Goal: Task Accomplishment & Management: Complete application form

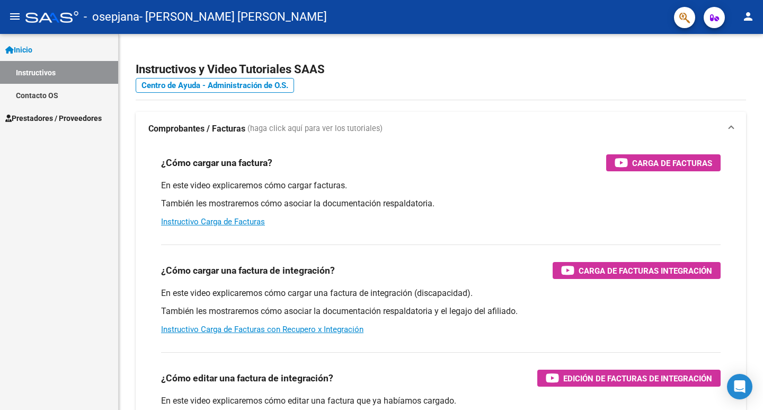
click at [65, 118] on span "Prestadores / Proveedores" at bounding box center [53, 118] width 96 height 12
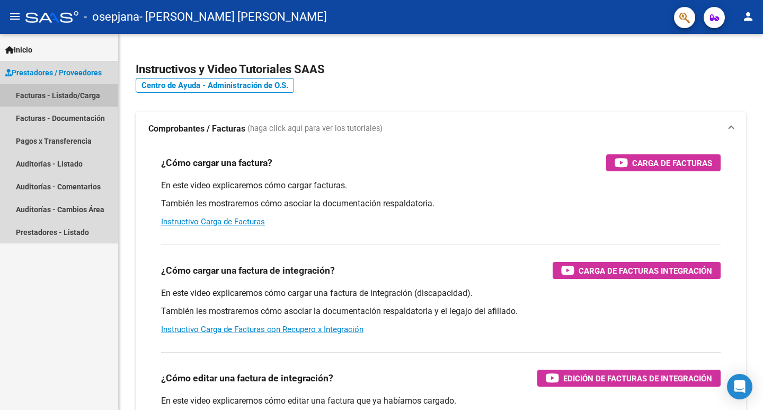
click at [74, 91] on link "Facturas - Listado/Carga" at bounding box center [59, 95] width 118 height 23
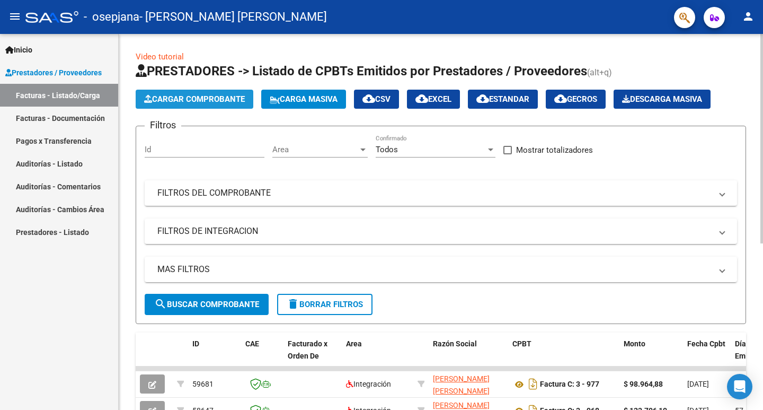
click at [197, 100] on span "Cargar Comprobante" at bounding box center [194, 99] width 101 height 10
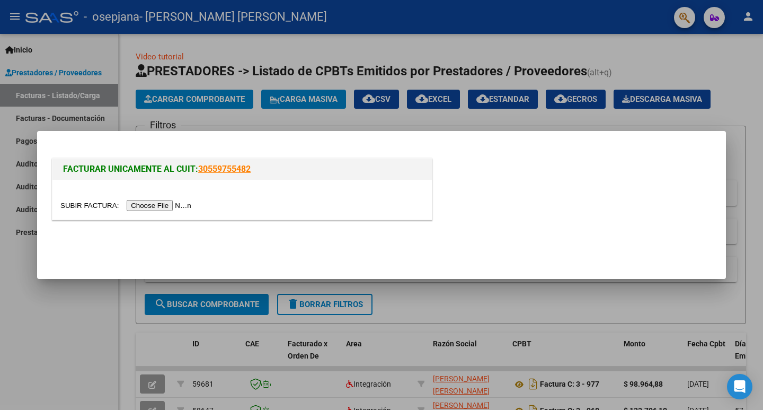
click at [180, 206] on input "file" at bounding box center [127, 205] width 134 height 11
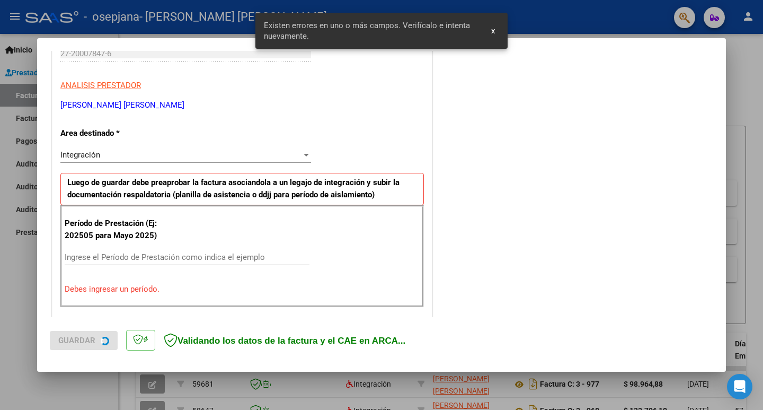
scroll to position [216, 0]
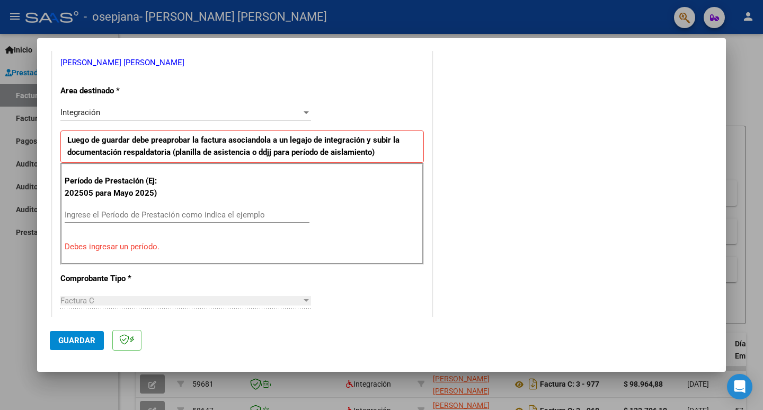
click at [160, 214] on input "Ingrese el Período de Prestación como indica el ejemplo" at bounding box center [187, 215] width 245 height 10
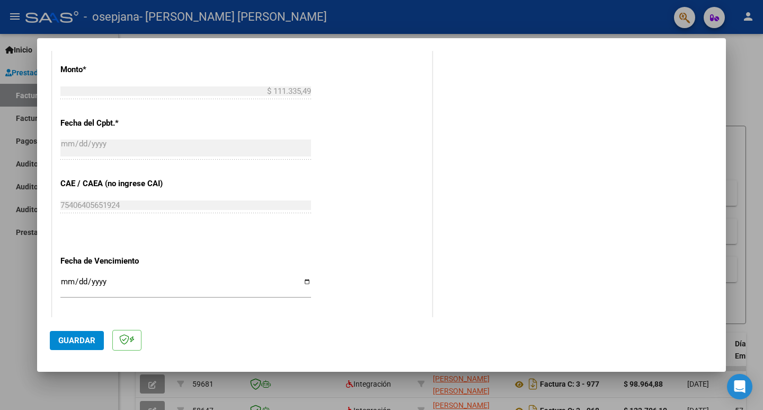
scroll to position [587, 0]
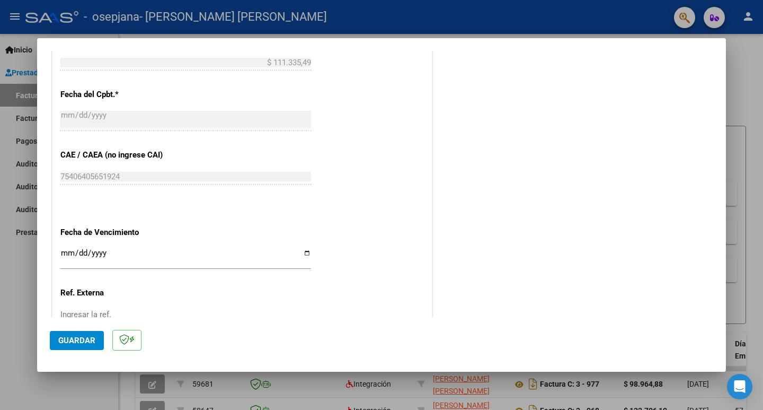
type input "202509"
click at [304, 251] on input "Ingresar la fecha" at bounding box center [185, 257] width 251 height 17
type input "[DATE]"
click at [92, 341] on span "Guardar" at bounding box center [76, 340] width 37 height 10
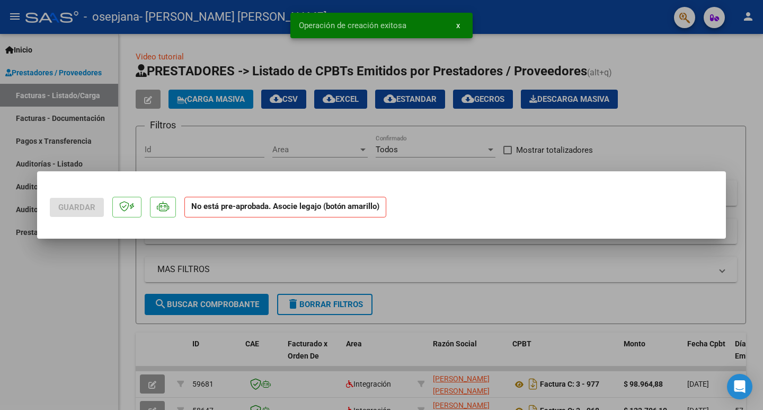
scroll to position [0, 0]
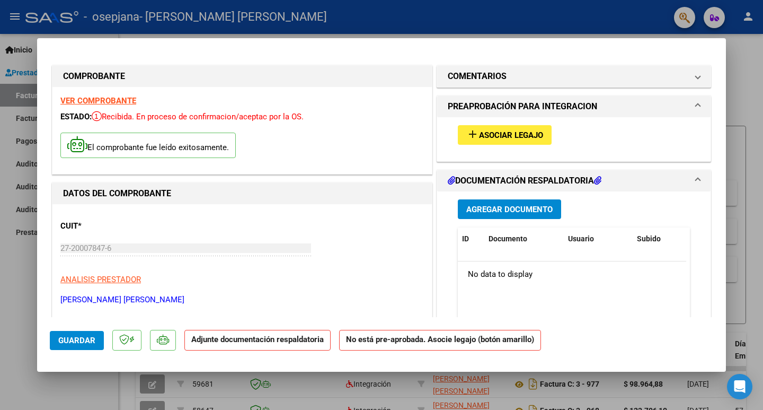
click at [534, 182] on h1 "DOCUMENTACIÓN RESPALDATORIA" at bounding box center [525, 180] width 154 height 13
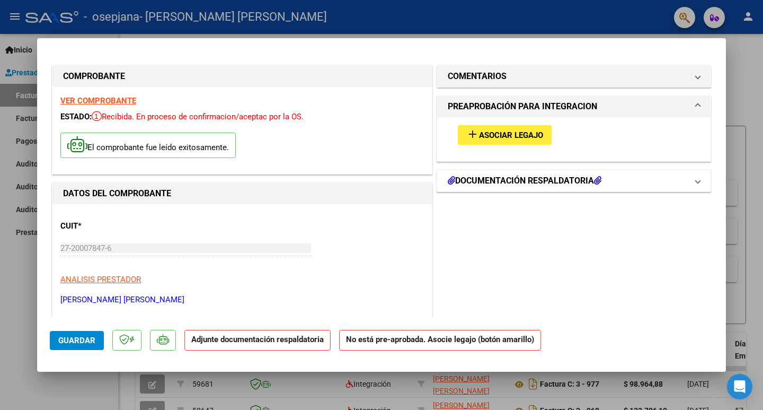
click at [448, 181] on icon at bounding box center [451, 180] width 7 height 8
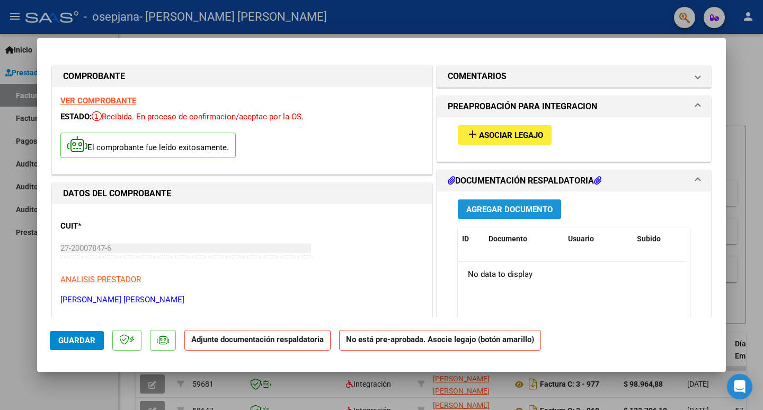
click at [475, 214] on button "Agregar Documento" at bounding box center [509, 209] width 103 height 20
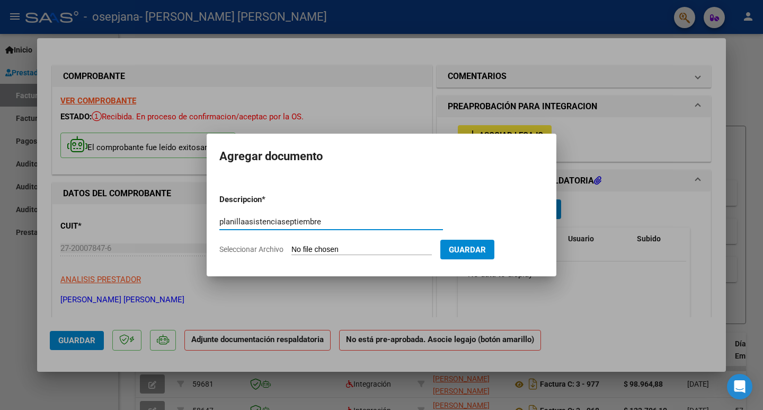
type input "planillaasistenciaseptiembre"
click at [275, 249] on span "Seleccionar Archivo" at bounding box center [251, 249] width 64 height 8
click at [291, 249] on input "Seleccionar Archivo" at bounding box center [361, 250] width 140 height 10
type input "C:\fakepath\planillaseptiembreyoelquiroga.pdf"
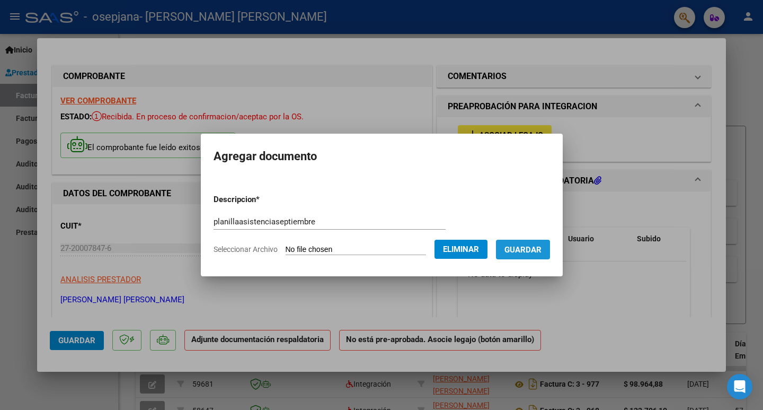
click at [539, 250] on span "Guardar" at bounding box center [522, 250] width 37 height 10
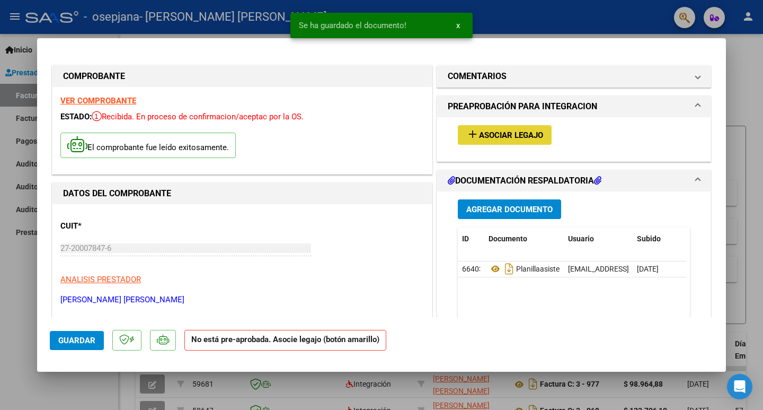
click at [516, 132] on span "Asociar Legajo" at bounding box center [511, 135] width 64 height 10
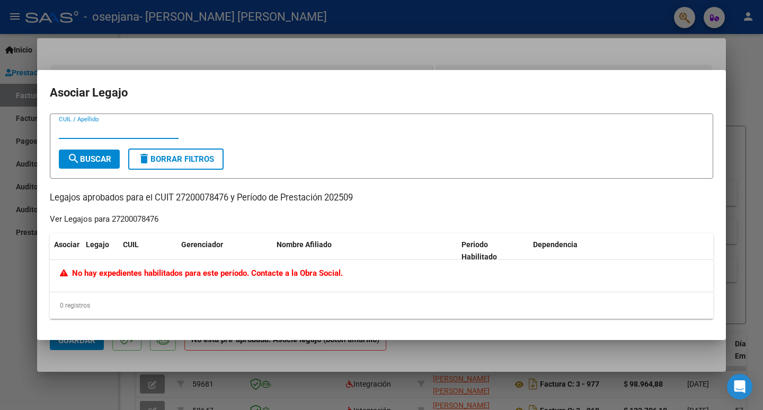
click at [444, 49] on div at bounding box center [381, 205] width 763 height 410
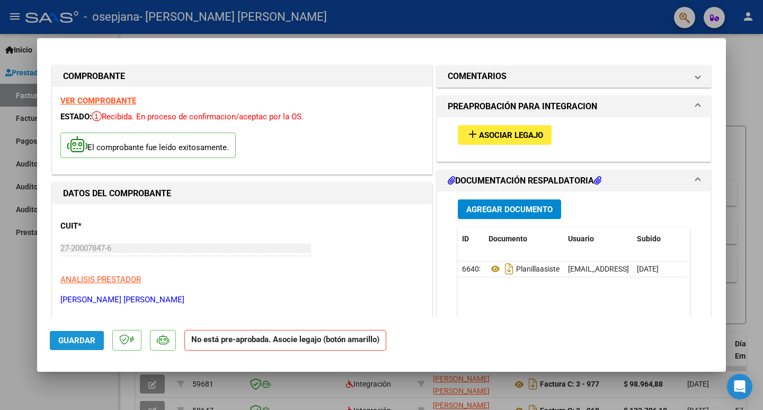
click at [71, 344] on span "Guardar" at bounding box center [76, 340] width 37 height 10
click at [7, 262] on div at bounding box center [381, 205] width 763 height 410
type input "$ 0,00"
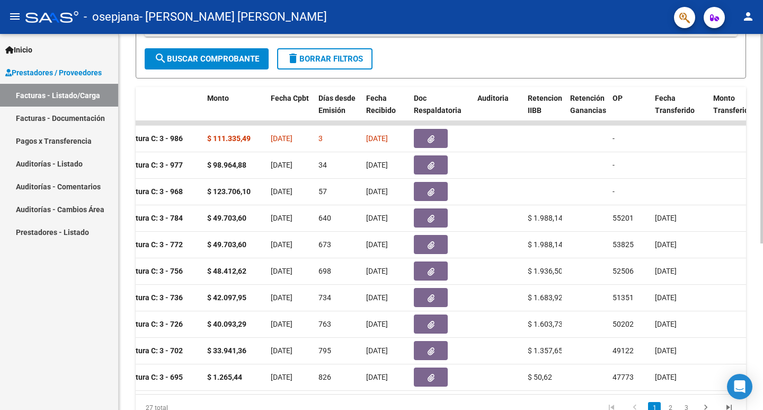
scroll to position [0, 414]
